Goal: Book appointment/travel/reservation

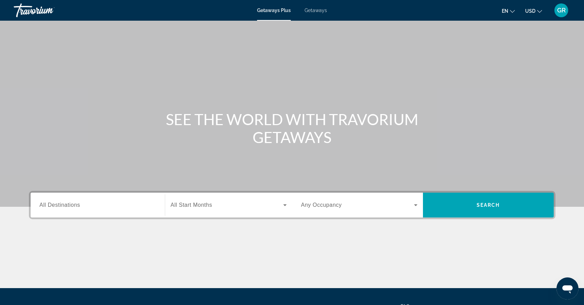
click at [74, 202] on span "All Destinations" at bounding box center [60, 205] width 41 height 6
click at [74, 201] on input "Destination All Destinations" at bounding box center [98, 205] width 116 height 8
click at [74, 201] on div "Destination All Destinations" at bounding box center [97, 204] width 127 height 25
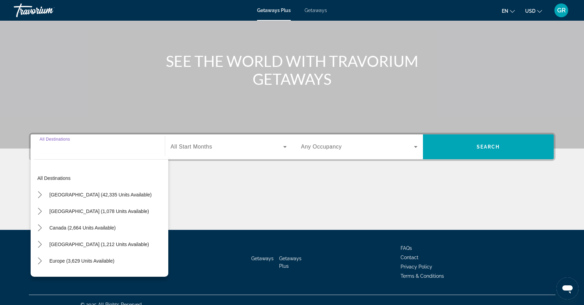
scroll to position [67, 0]
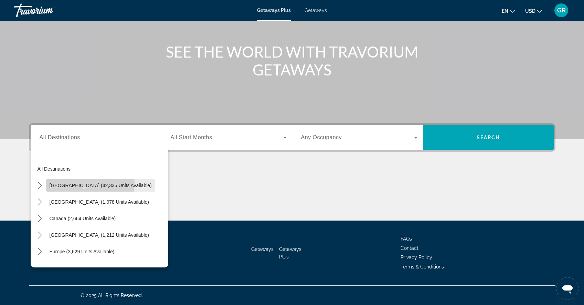
click at [71, 182] on span "[GEOGRAPHIC_DATA] (42,335 units available)" at bounding box center [101, 185] width 102 height 6
type input "**********"
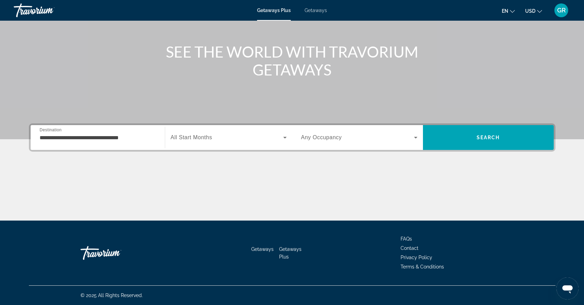
click at [183, 136] on span "All Start Months" at bounding box center [192, 137] width 42 height 6
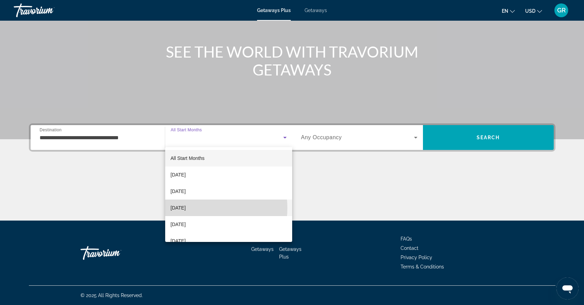
click at [186, 208] on span "[DATE]" at bounding box center [178, 207] width 15 height 8
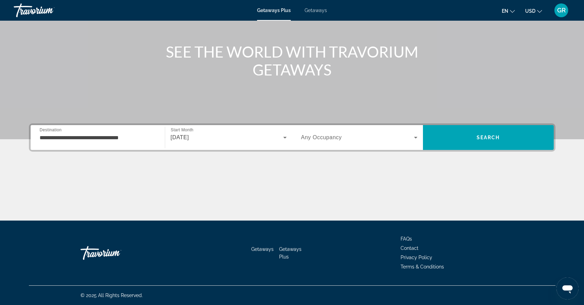
click at [311, 142] on div "Search widget" at bounding box center [359, 137] width 116 height 19
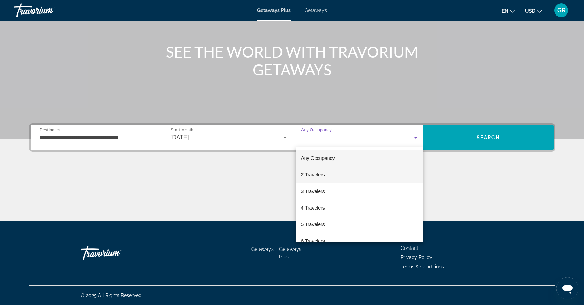
click at [319, 179] on mat-option "2 Travelers" at bounding box center [359, 174] width 127 height 17
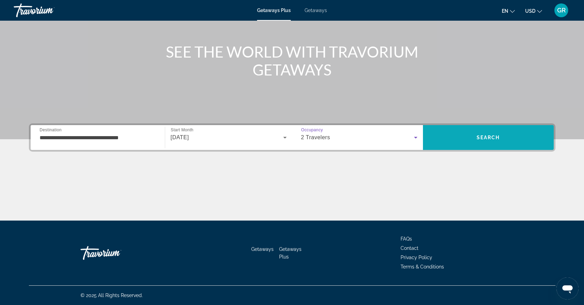
click at [474, 131] on span "Search" at bounding box center [488, 137] width 131 height 17
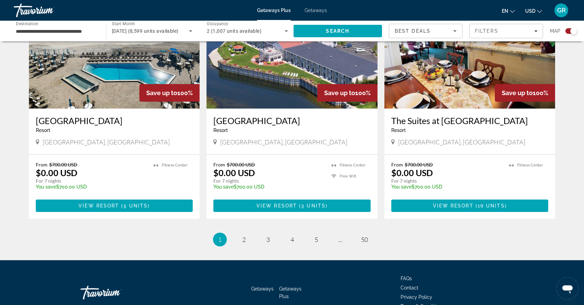
scroll to position [1022, 0]
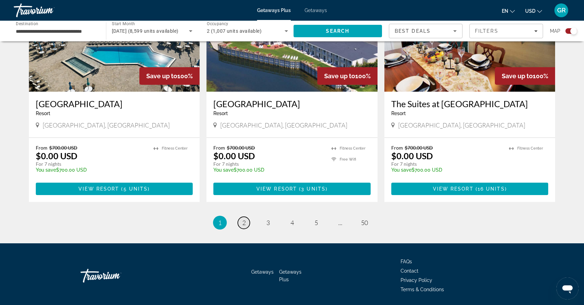
click at [243, 219] on span "2" at bounding box center [243, 223] width 3 height 8
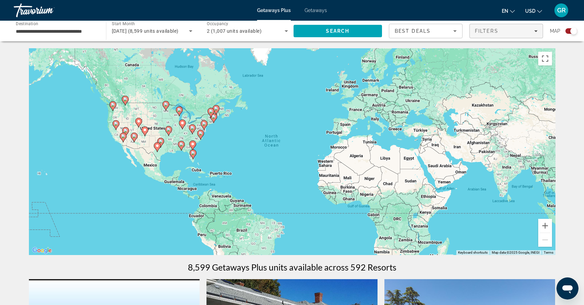
click at [513, 28] on div "Filters" at bounding box center [506, 31] width 63 height 6
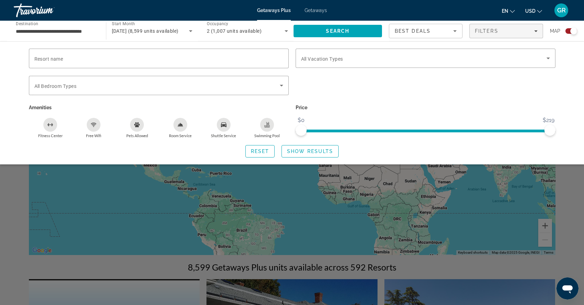
click at [494, 207] on div "Search widget" at bounding box center [292, 203] width 584 height 201
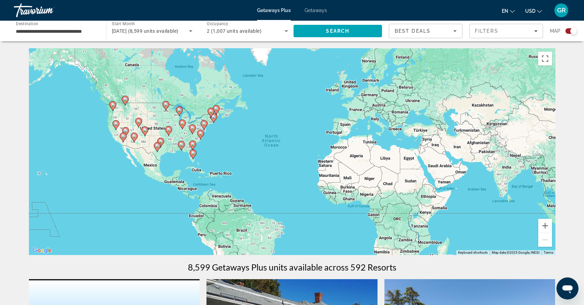
click at [192, 153] on image "Main content" at bounding box center [193, 153] width 4 height 4
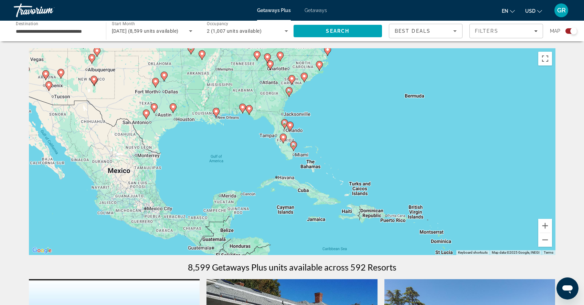
click at [292, 147] on icon "Main content" at bounding box center [293, 145] width 6 height 9
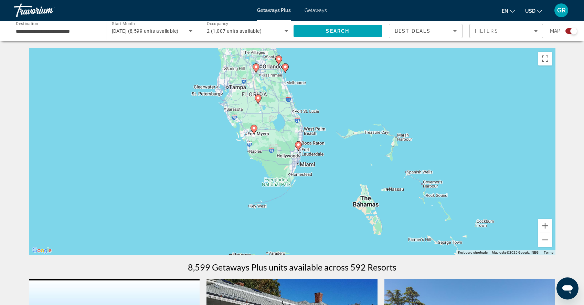
click at [303, 145] on div "To navigate, press the arrow keys. To activate drag with keyboard, press Alt + …" at bounding box center [292, 151] width 527 height 207
click at [294, 146] on div "To navigate, press the arrow keys. To activate drag with keyboard, press Alt + …" at bounding box center [292, 151] width 527 height 207
click at [297, 146] on image "Main content" at bounding box center [298, 145] width 4 height 4
type input "**********"
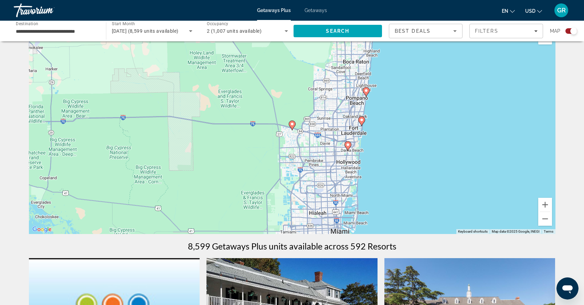
scroll to position [20, 0]
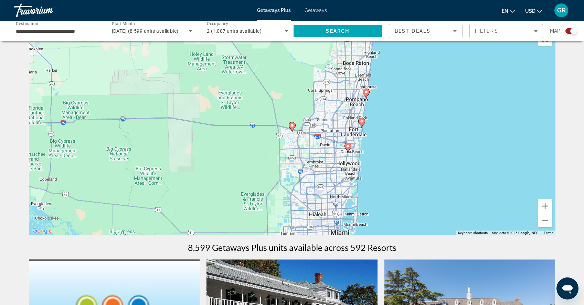
click at [350, 149] on icon "Main content" at bounding box center [348, 148] width 7 height 10
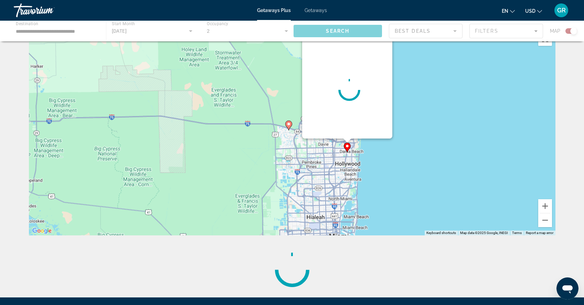
scroll to position [0, 0]
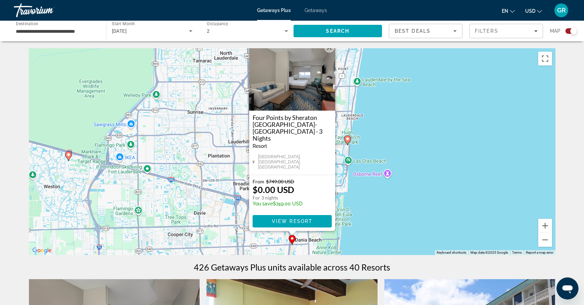
click at [327, 53] on button "Close" at bounding box center [329, 47] width 10 height 10
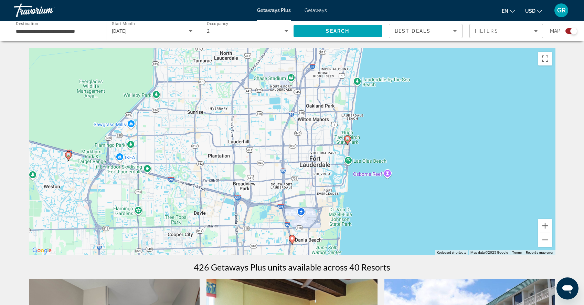
click at [348, 136] on icon "Main content" at bounding box center [347, 140] width 6 height 9
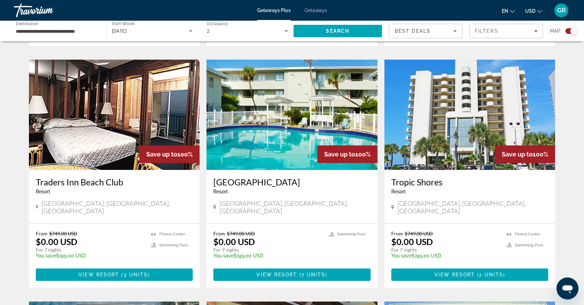
scroll to position [714, 0]
